Goal: Task Accomplishment & Management: Manage account settings

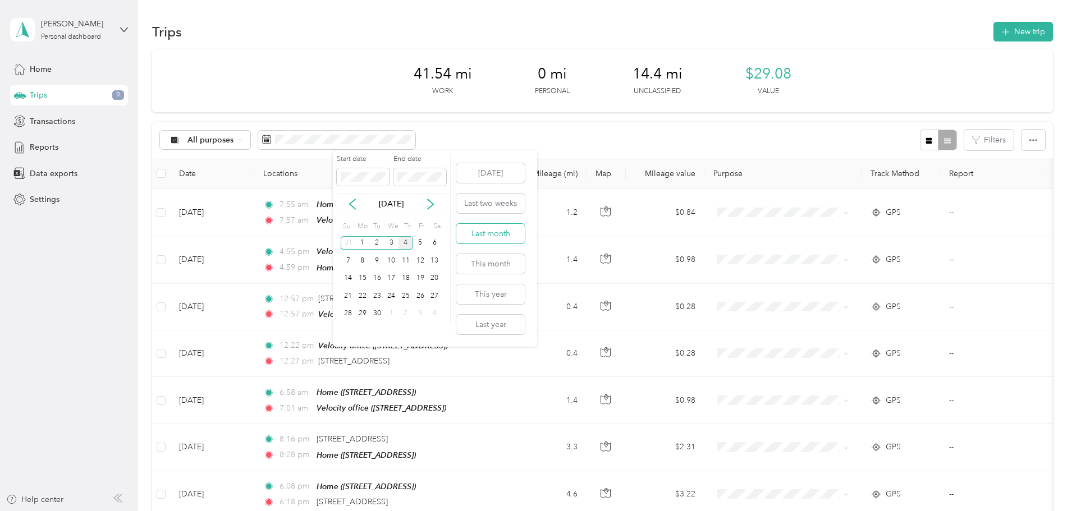
click at [484, 233] on button "Last month" at bounding box center [490, 234] width 68 height 20
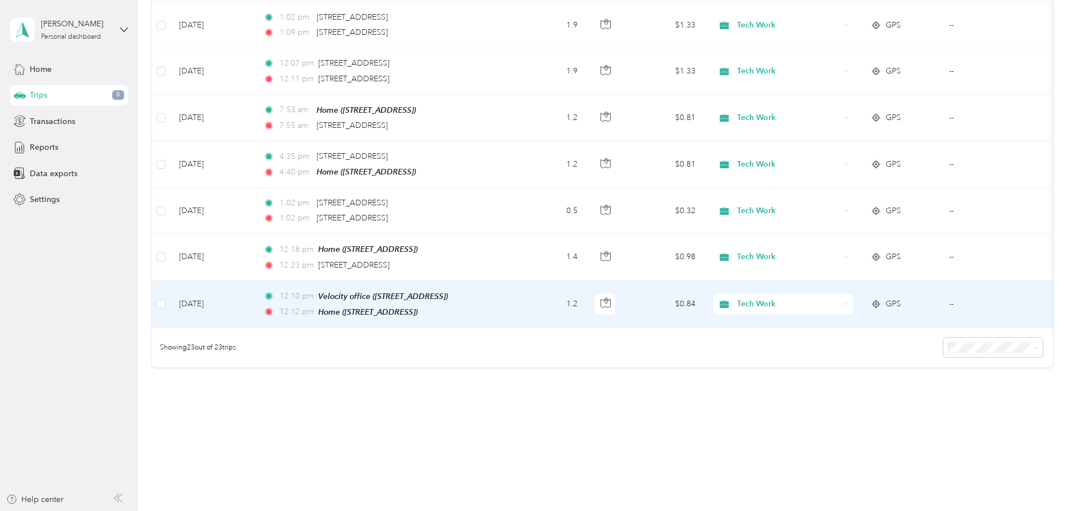
scroll to position [942, 0]
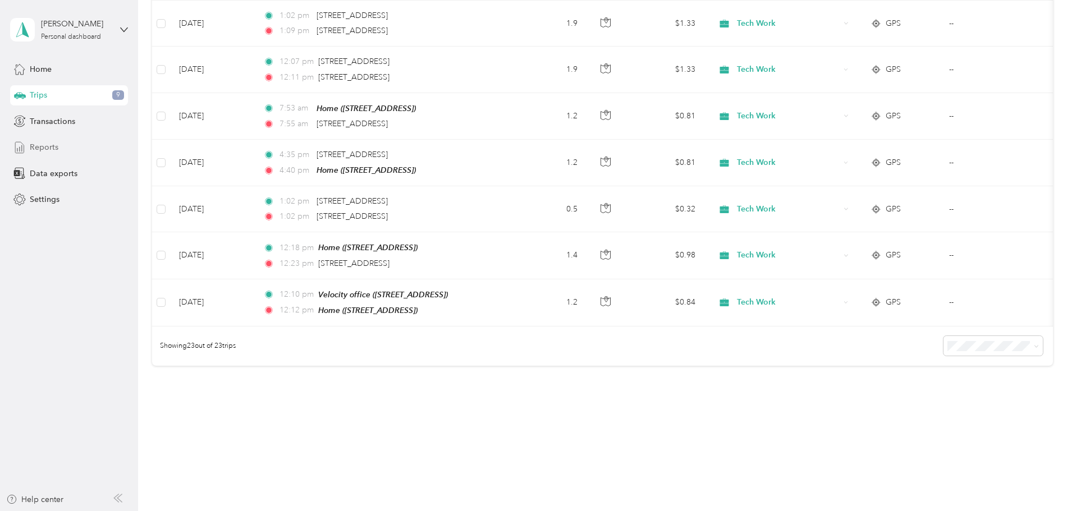
click at [65, 155] on div "Reports" at bounding box center [69, 148] width 118 height 20
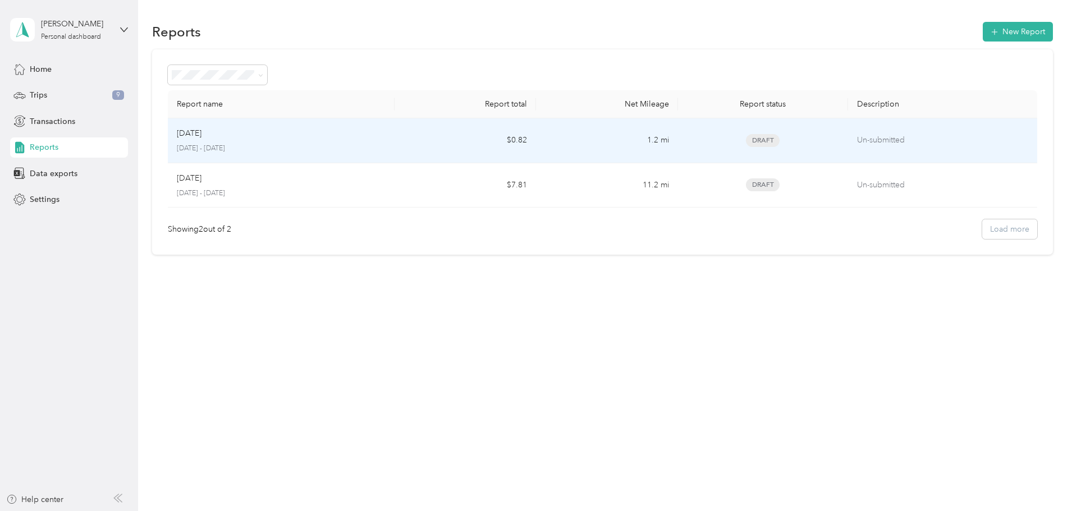
click at [451, 141] on td "$0.82" at bounding box center [465, 140] width 141 height 45
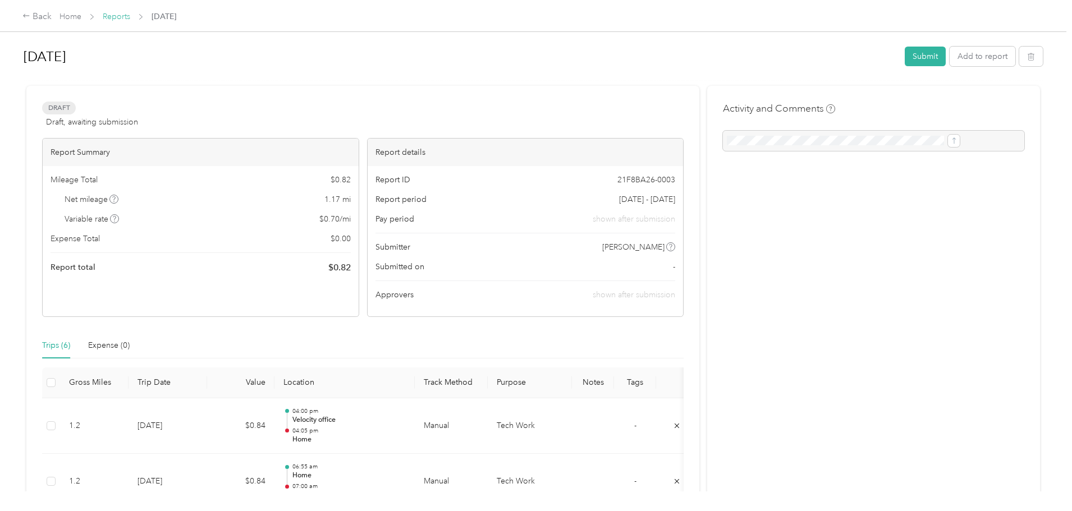
click at [130, 15] on link "Reports" at bounding box center [117, 17] width 28 height 10
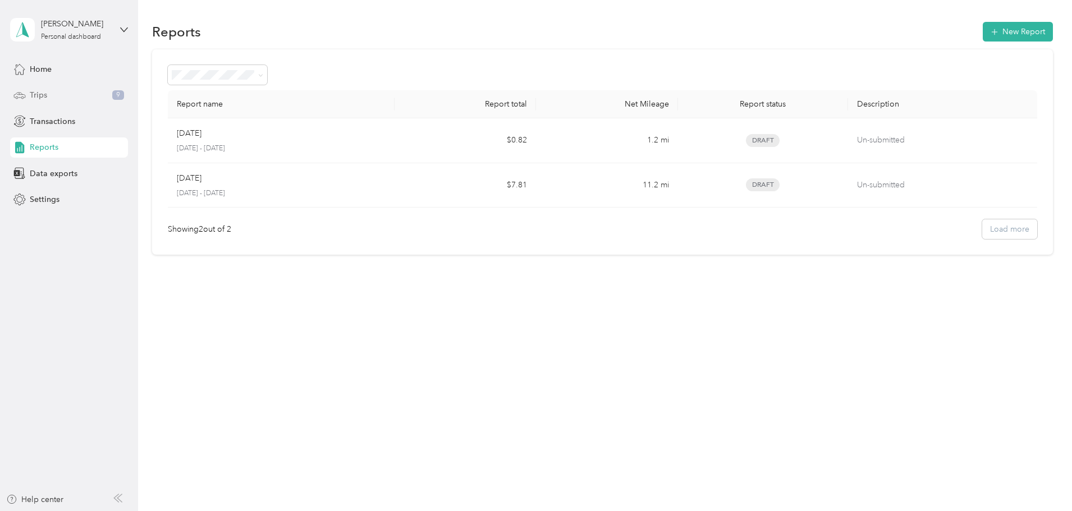
click at [36, 95] on span "Trips" at bounding box center [38, 95] width 17 height 12
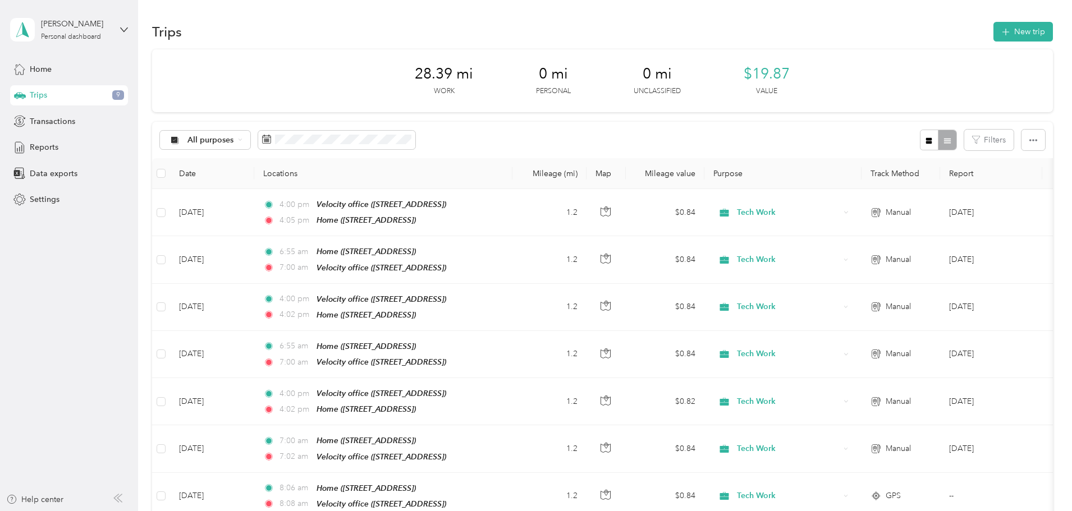
click at [170, 173] on th at bounding box center [161, 173] width 18 height 31
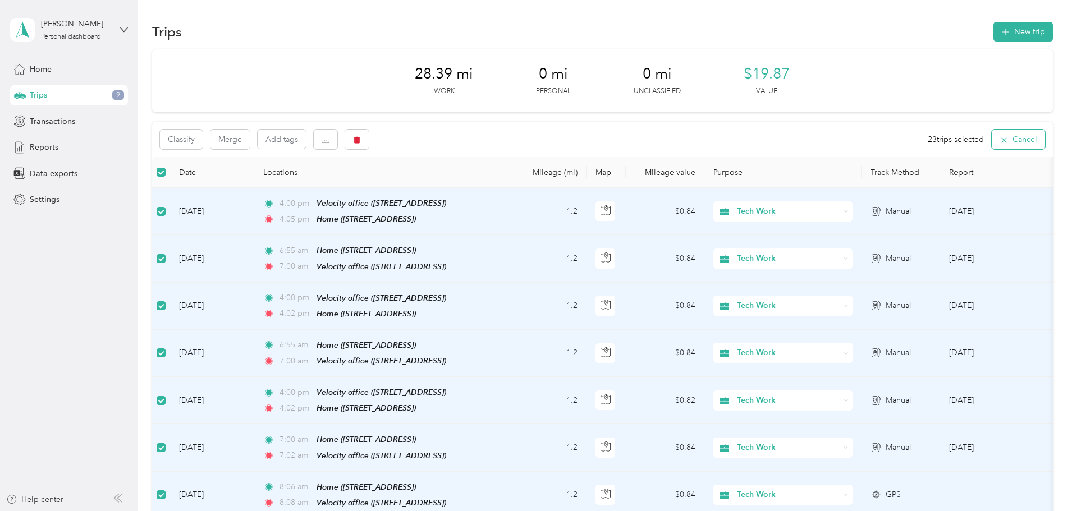
click at [992, 139] on button "Cancel" at bounding box center [1018, 140] width 53 height 20
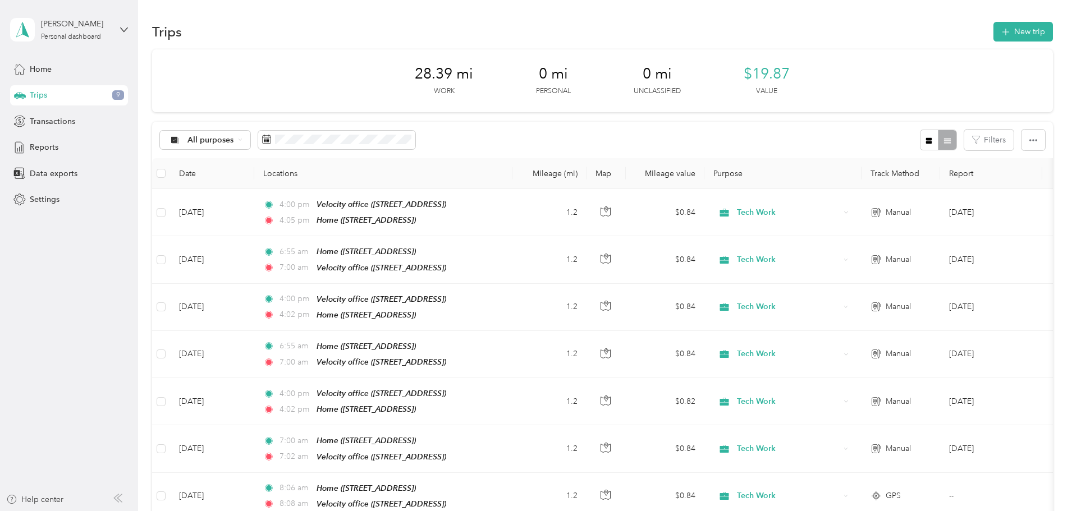
click at [87, 357] on aside "[PERSON_NAME] Personal dashboard Home Trips 9 Transactions Reports Data exports…" at bounding box center [69, 255] width 138 height 511
click at [53, 149] on span "Reports" at bounding box center [44, 147] width 29 height 12
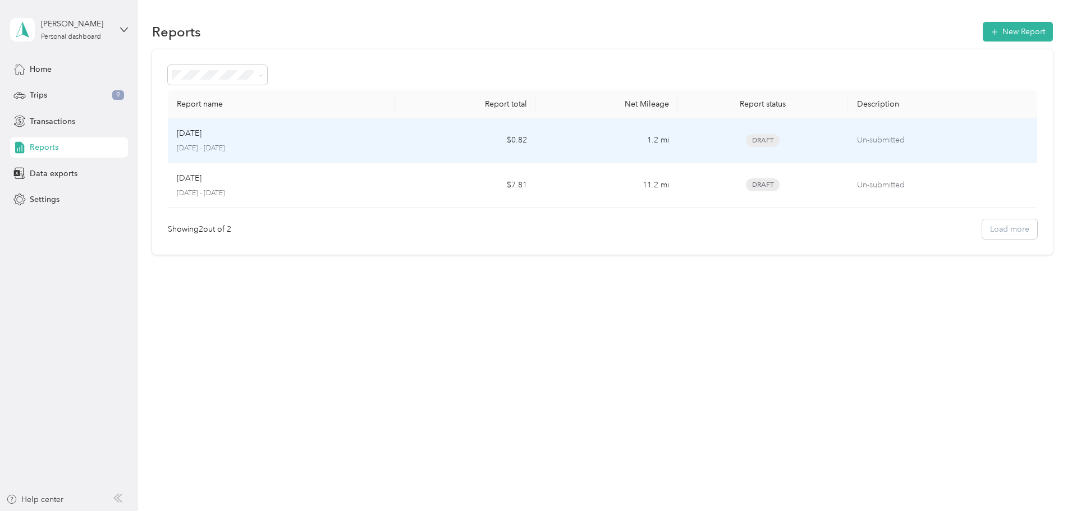
click at [286, 148] on p "[DATE] - [DATE]" at bounding box center [281, 149] width 209 height 10
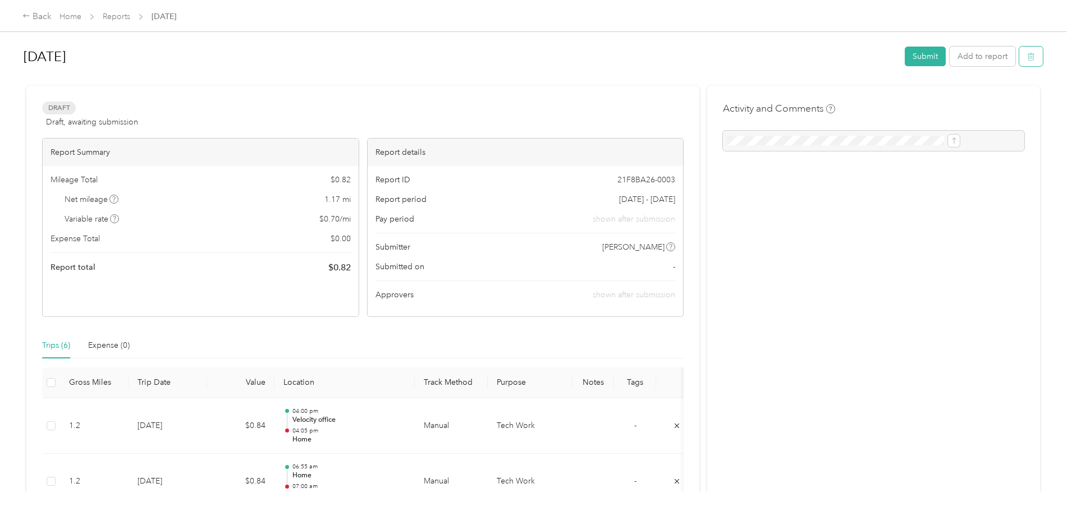
click at [1019, 57] on button "button" at bounding box center [1031, 57] width 24 height 20
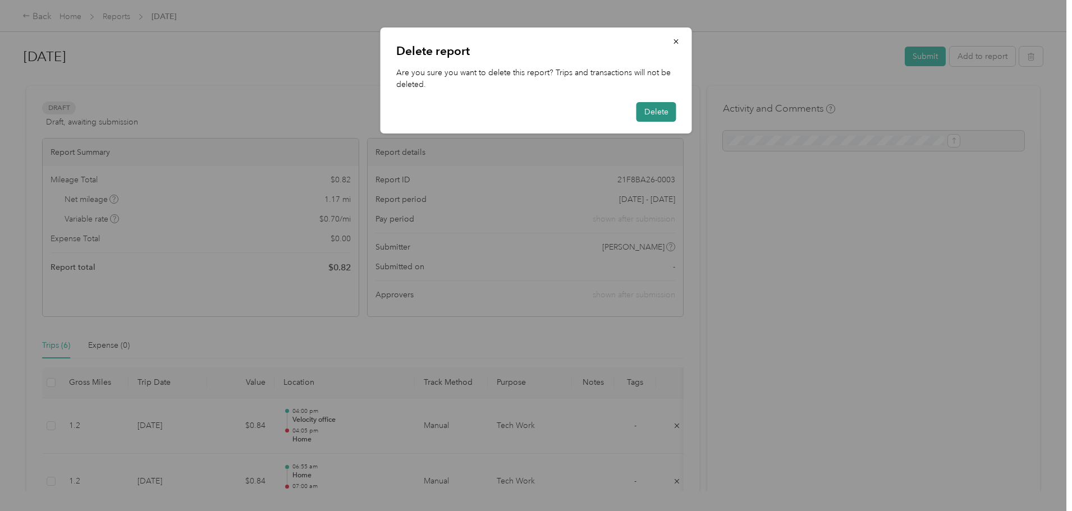
click at [659, 112] on button "Delete" at bounding box center [656, 112] width 40 height 20
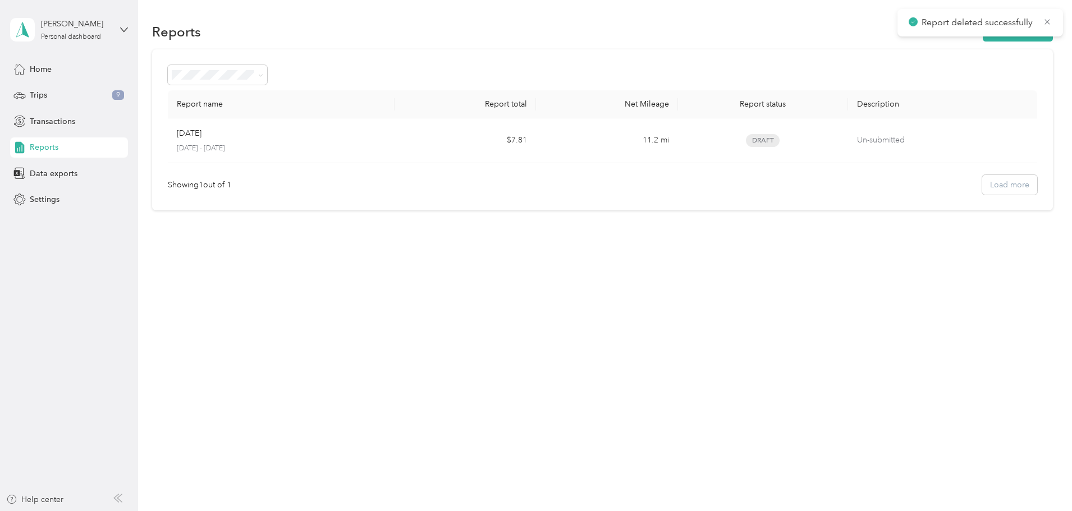
click at [497, 324] on div "Reports New Report Report name Report total Net Mileage Report status Descripti…" at bounding box center [602, 255] width 928 height 511
click at [954, 185] on div "Showing 1 out of 1 Load more" at bounding box center [602, 185] width 869 height 20
click at [983, 30] on button "New Report" at bounding box center [1018, 32] width 70 height 20
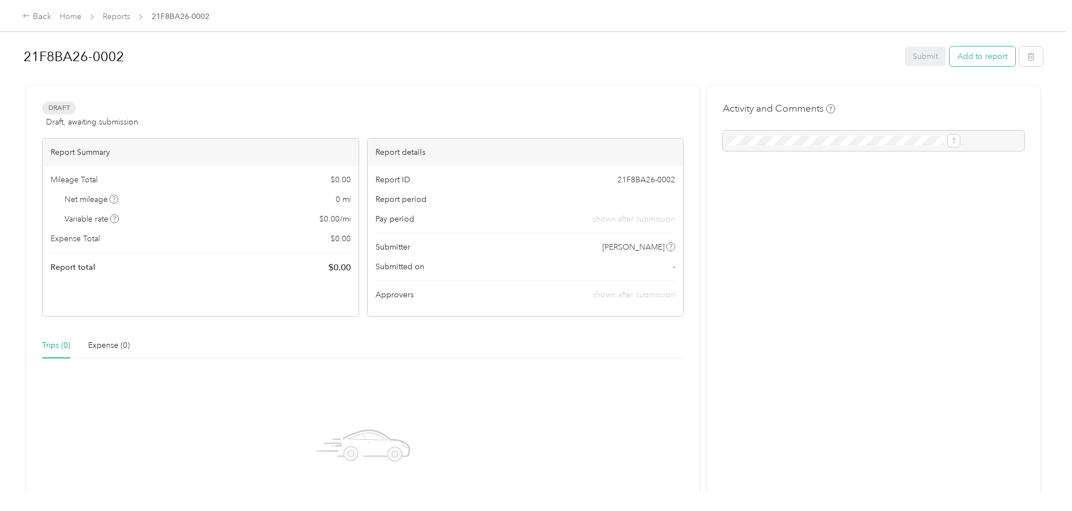
click at [950, 57] on button "Add to report" at bounding box center [983, 57] width 66 height 20
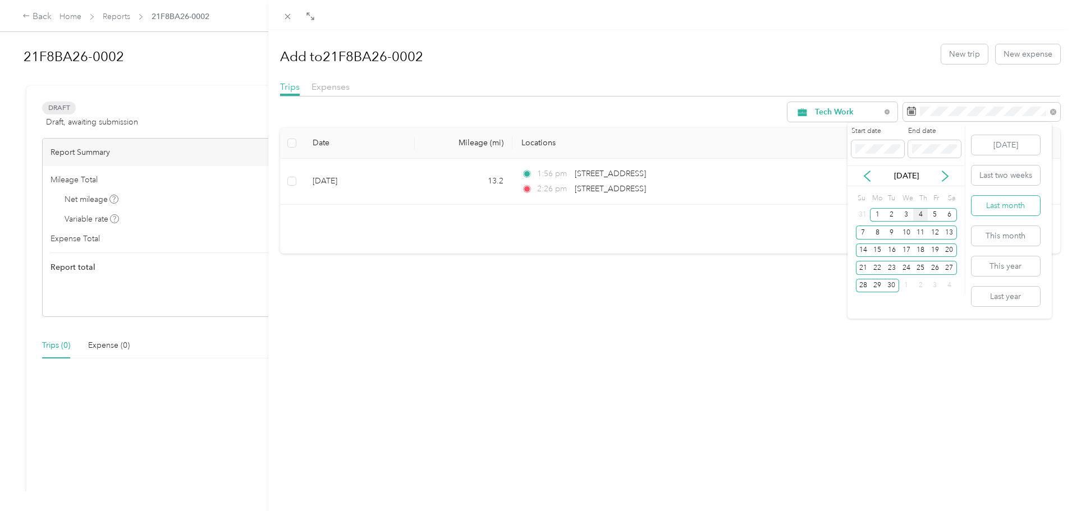
click at [1011, 207] on button "Last month" at bounding box center [1006, 206] width 68 height 20
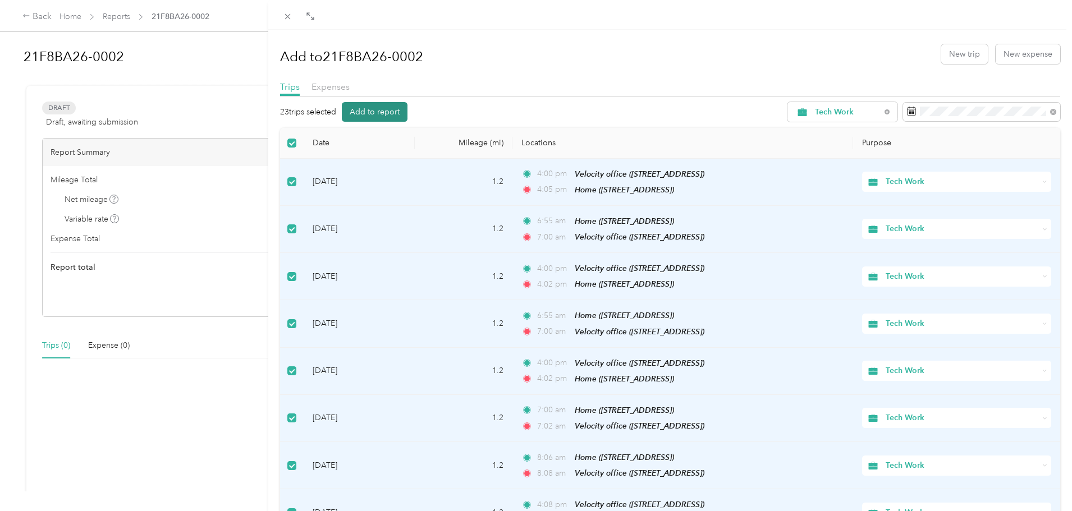
click at [374, 109] on button "Add to report" at bounding box center [375, 112] width 66 height 20
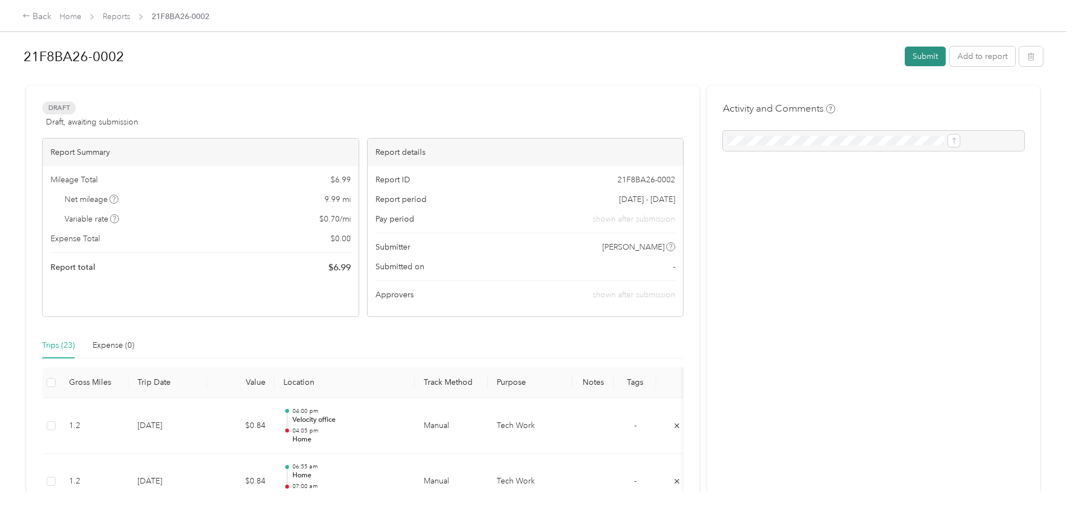
click at [905, 52] on button "Submit" at bounding box center [925, 57] width 41 height 20
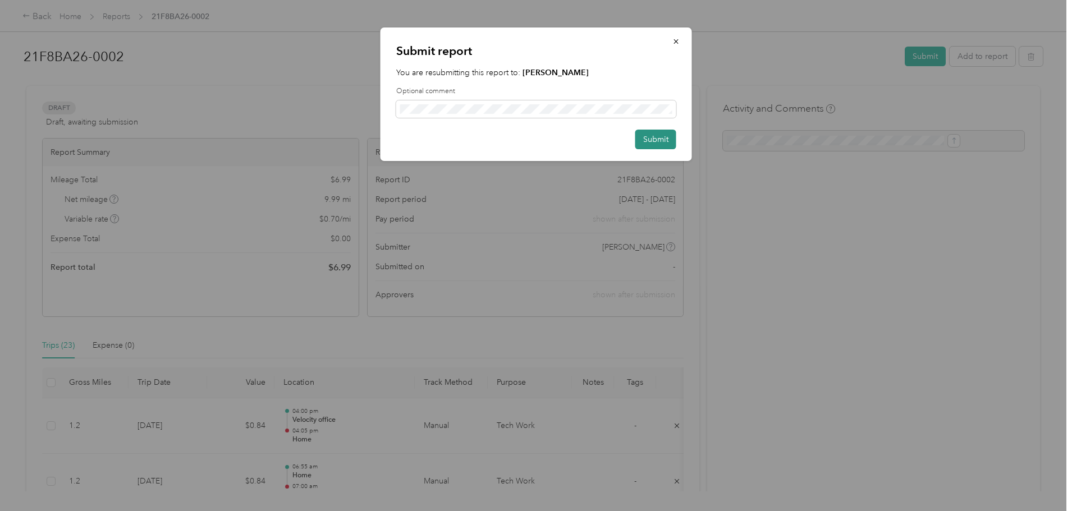
click at [665, 134] on button "Submit" at bounding box center [655, 140] width 41 height 20
